Goal: Entertainment & Leisure: Consume media (video, audio)

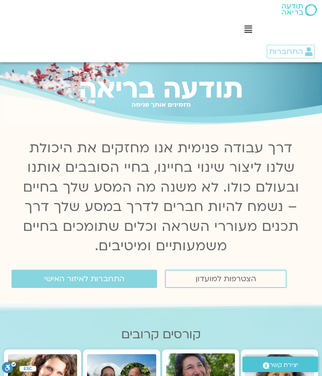
click at [104, 275] on span "התחברות לאיזור האישי" at bounding box center [84, 279] width 80 height 9
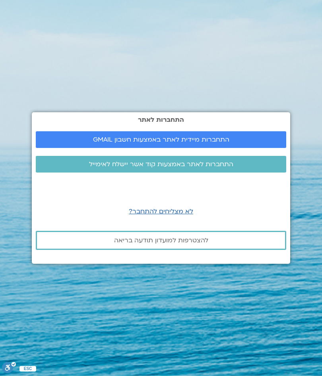
click at [213, 134] on link "התחברות מיידית לאתר באמצעות חשבון GMAIL" at bounding box center [161, 139] width 250 height 17
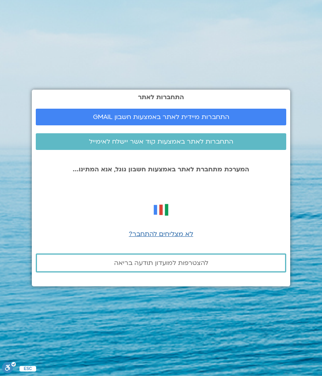
click at [165, 114] on span "התחברות מיידית לאתר באמצעות חשבון GMAIL" at bounding box center [161, 117] width 136 height 7
click at [236, 114] on span "התחברות מיידית לאתר באמצעות חשבון GMAIL" at bounding box center [160, 117] width 231 height 7
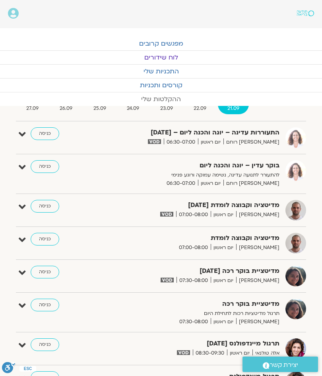
click at [171, 99] on link "ההקלטות שלי" at bounding box center [161, 100] width 322 height 14
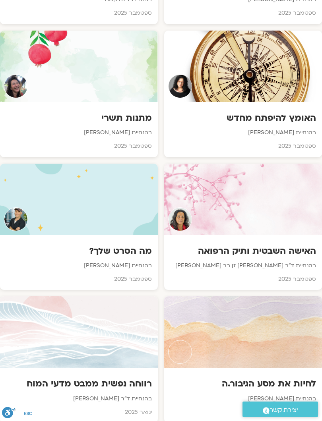
scroll to position [704, 0]
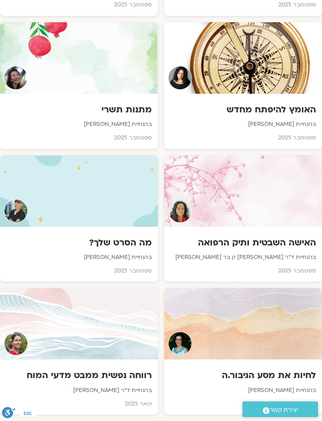
click at [253, 200] on div at bounding box center [243, 190] width 158 height 71
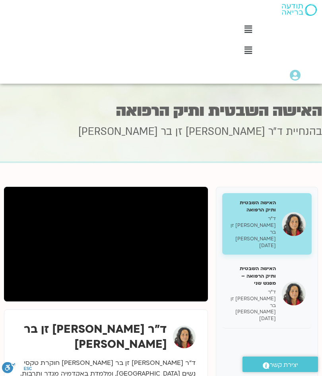
click at [258, 265] on div "האישה השבטית ותיק הרפואה – מפגש שני ד״ר [PERSON_NAME] זן בר [PERSON_NAME] [DATE]" at bounding box center [252, 293] width 48 height 57
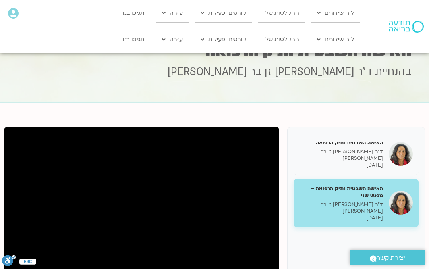
click at [45, 100] on div "בהנחיית ד״ר [PERSON_NAME] זן בר [PERSON_NAME]" at bounding box center [214, 83] width 393 height 37
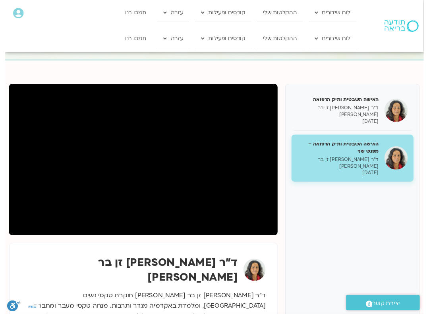
scroll to position [49, 0]
